Goal: Task Accomplishment & Management: Use online tool/utility

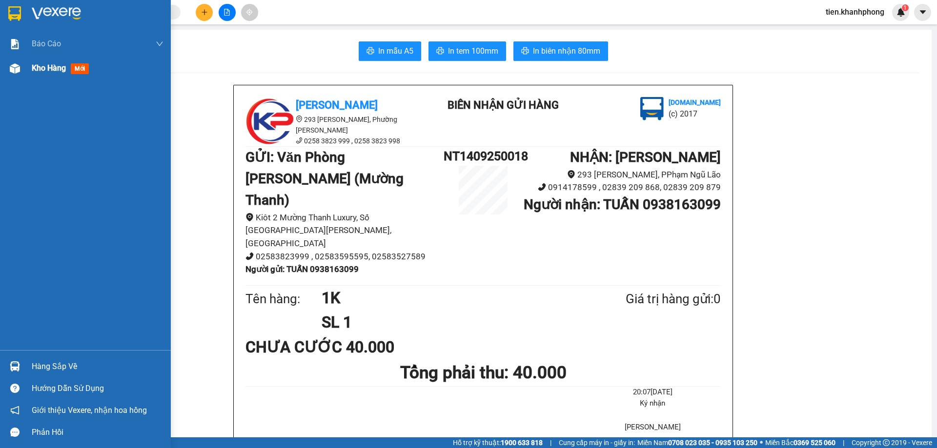
click at [42, 69] on span "Kho hàng" at bounding box center [49, 67] width 34 height 9
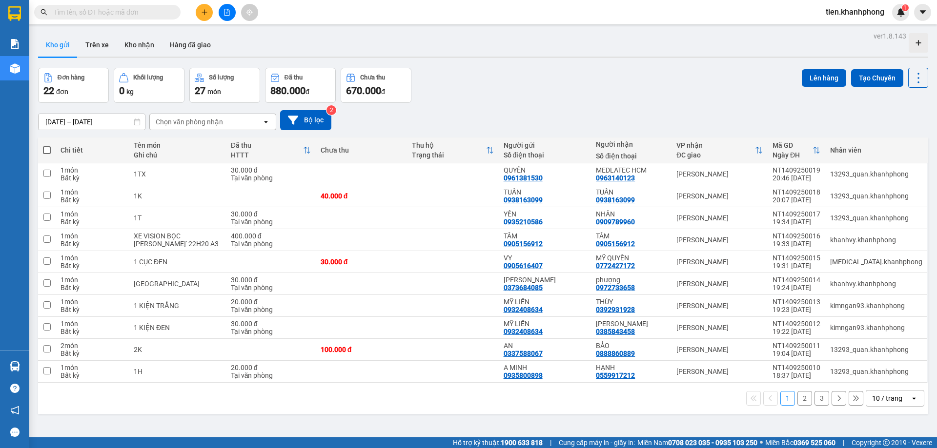
click at [622, 80] on div "Đơn hàng 22 đơn Khối lượng 0 kg Số lượng 27 món Đã thu 880.000 đ Chưa thu 670.0…" at bounding box center [483, 85] width 890 height 35
click at [867, 175] on icon at bounding box center [870, 174] width 7 height 7
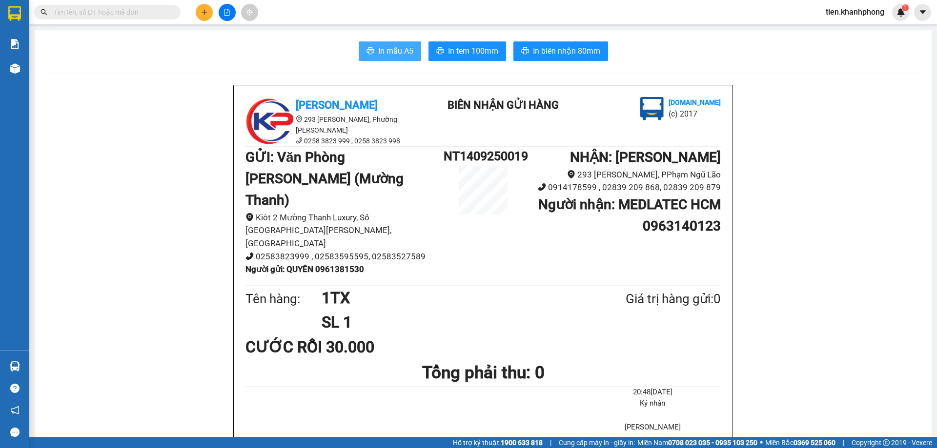
click at [388, 54] on span "In mẫu A5" at bounding box center [395, 51] width 35 height 12
